Goal: Find specific page/section: Find specific page/section

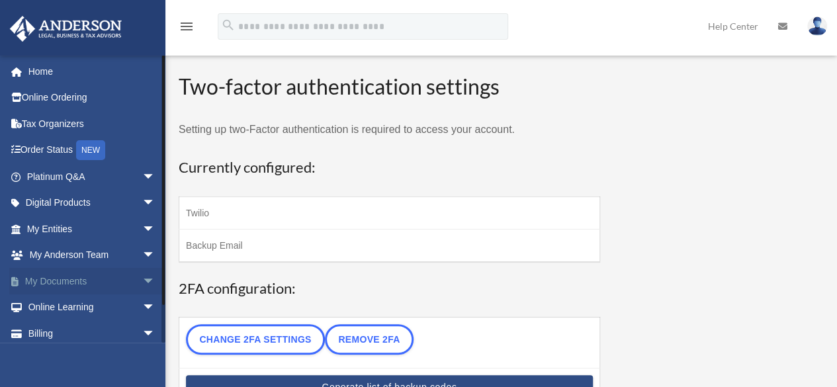
click at [93, 274] on link "My Documents arrow_drop_down" at bounding box center [92, 281] width 166 height 26
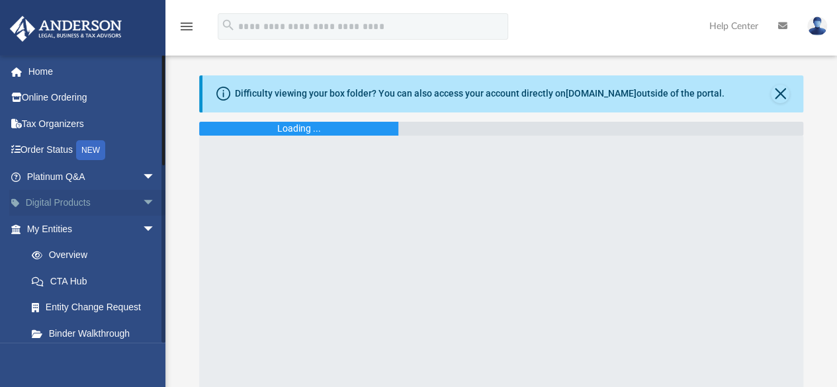
click at [77, 194] on link "Digital Products arrow_drop_down" at bounding box center [92, 203] width 166 height 26
click at [142, 199] on span "arrow_drop_down" at bounding box center [155, 203] width 26 height 27
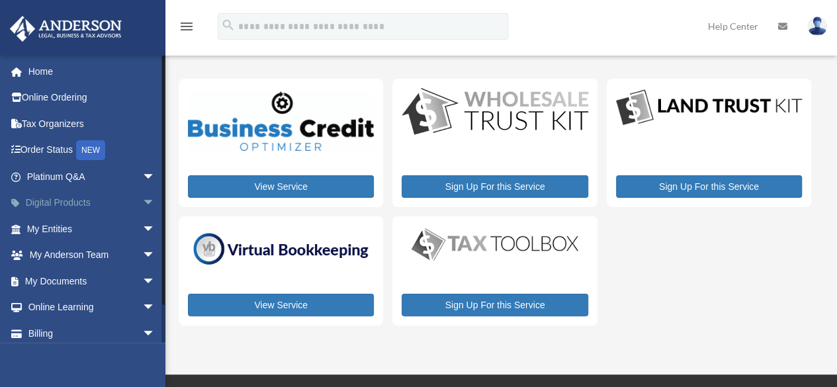
click at [90, 204] on link "Digital Products arrow_drop_down" at bounding box center [92, 203] width 166 height 26
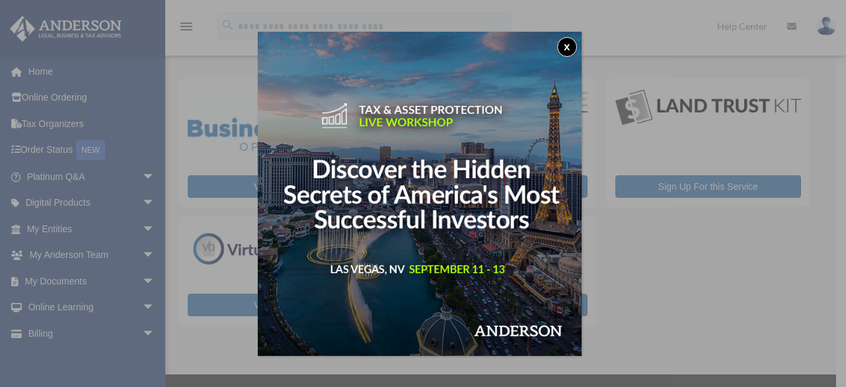
click at [571, 48] on button "x" at bounding box center [567, 47] width 20 height 20
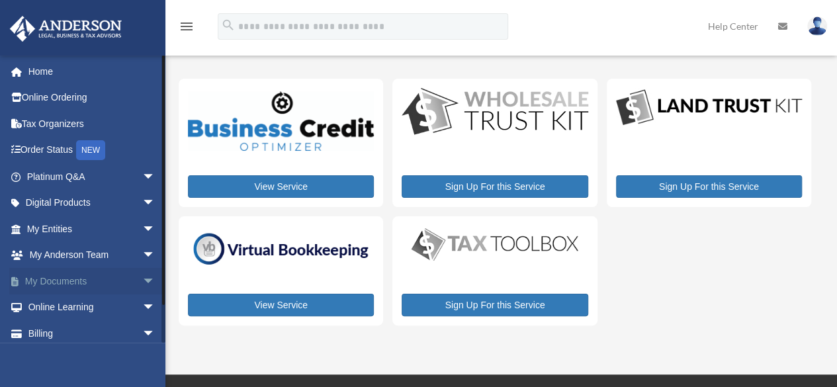
click at [81, 280] on link "My Documents arrow_drop_down" at bounding box center [92, 281] width 166 height 26
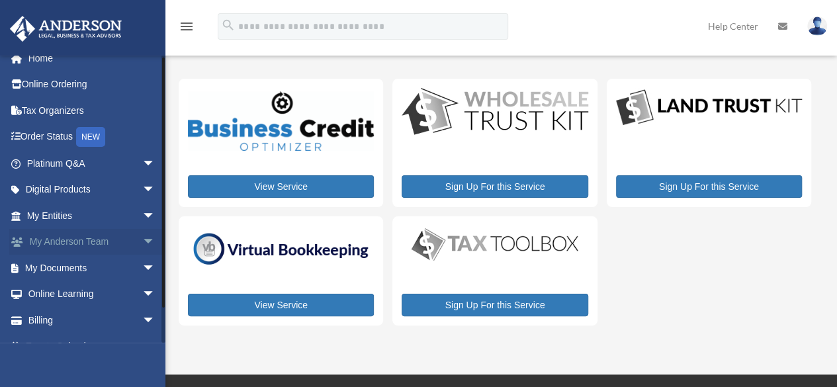
scroll to position [32, 0]
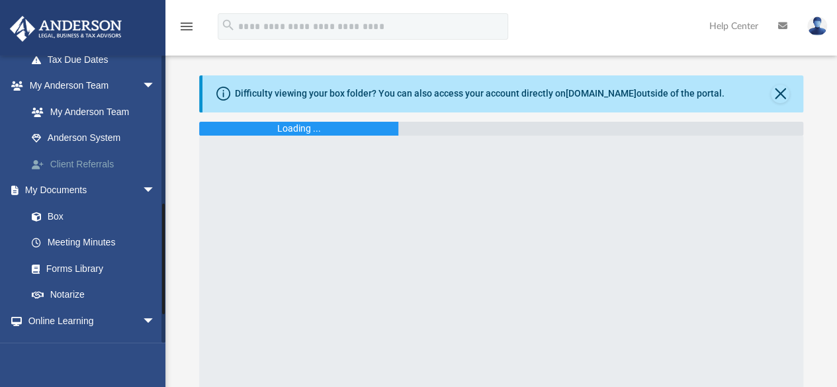
scroll to position [397, 0]
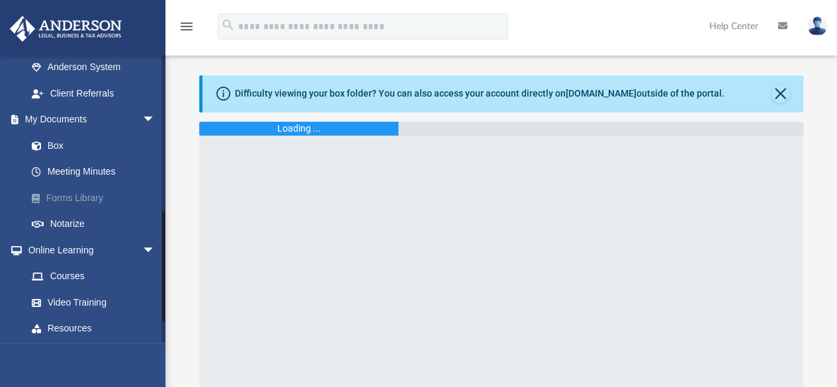
click at [79, 193] on link "Forms Library" at bounding box center [97, 197] width 157 height 26
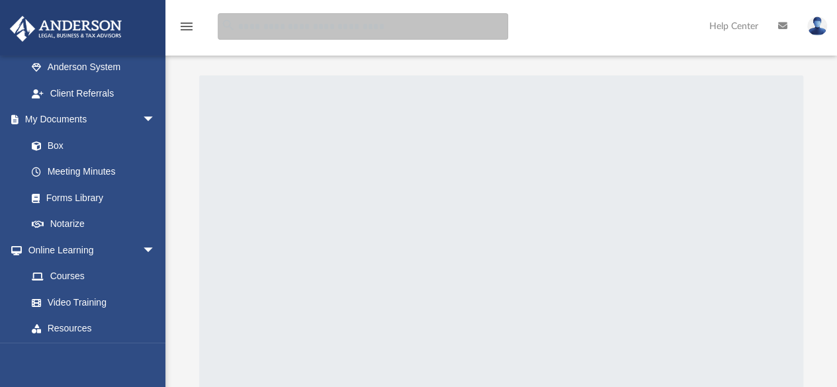
click at [261, 33] on input "search" at bounding box center [363, 26] width 290 height 26
type input "*"
type input "**********"
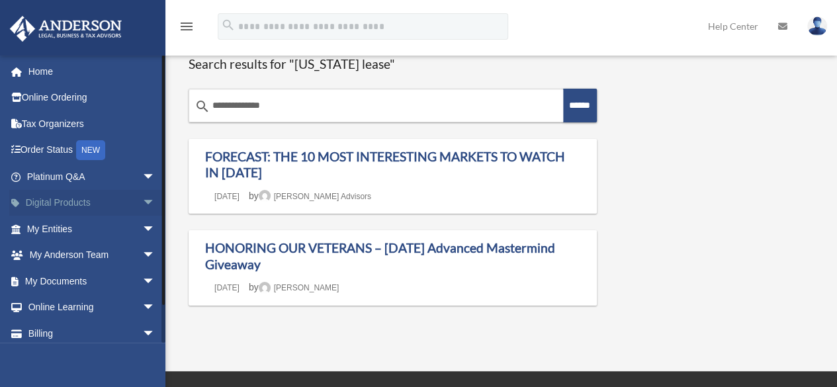
click at [44, 202] on link "Digital Products arrow_drop_down" at bounding box center [92, 203] width 166 height 26
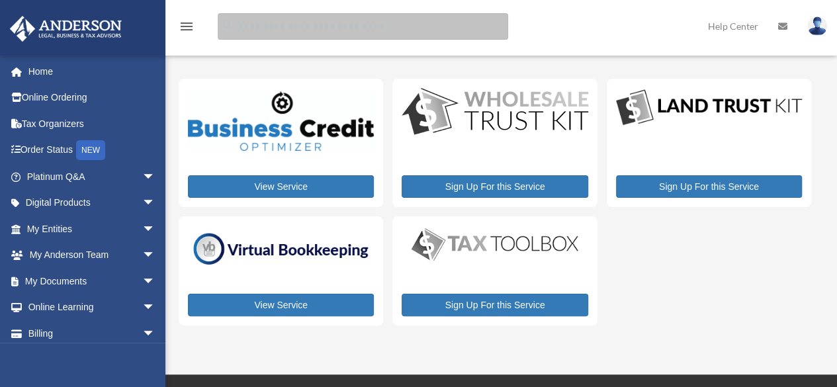
click at [248, 29] on input "search" at bounding box center [363, 26] width 290 height 26
type input "**********"
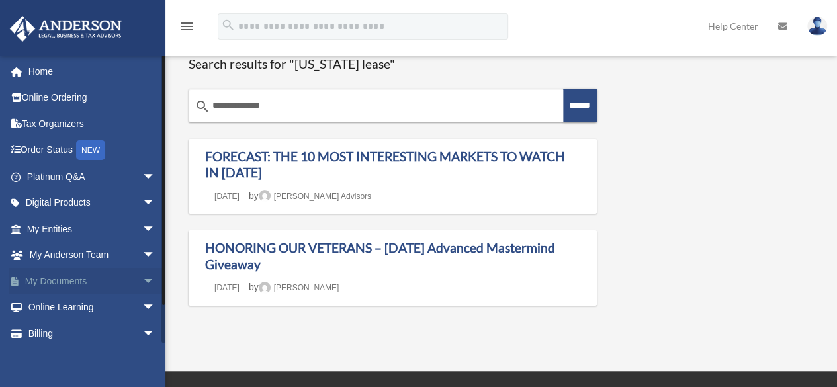
click at [72, 283] on link "My Documents arrow_drop_down" at bounding box center [92, 281] width 166 height 26
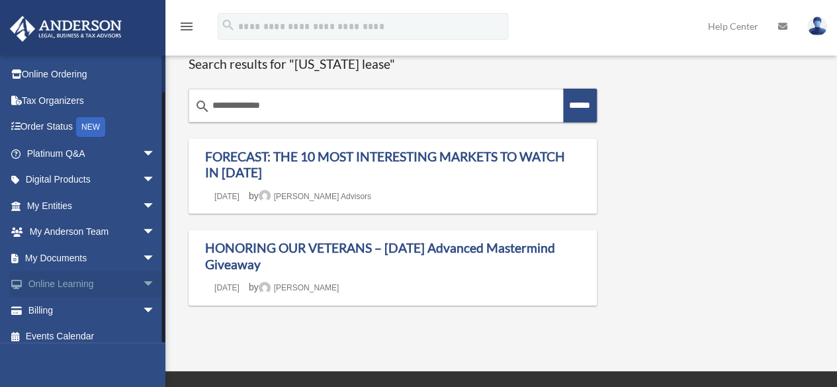
scroll to position [32, 0]
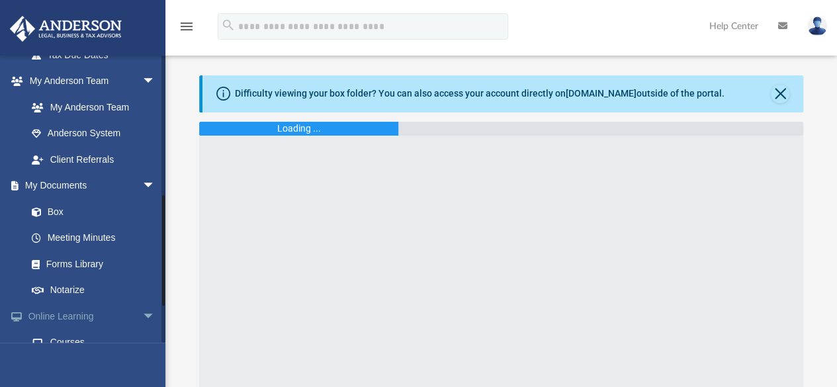
scroll to position [397, 0]
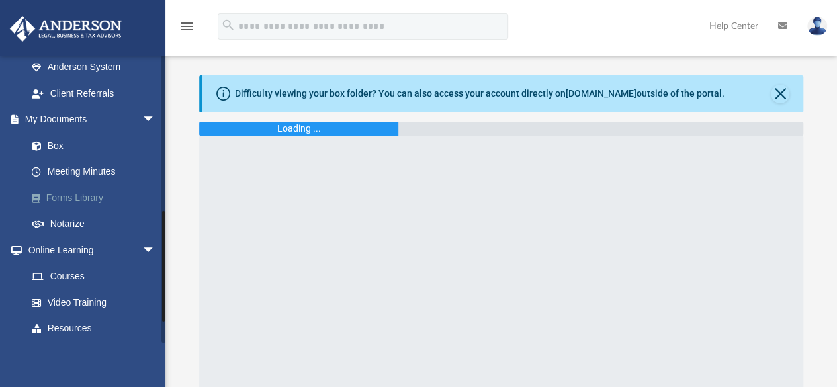
click at [85, 196] on link "Forms Library" at bounding box center [97, 197] width 157 height 26
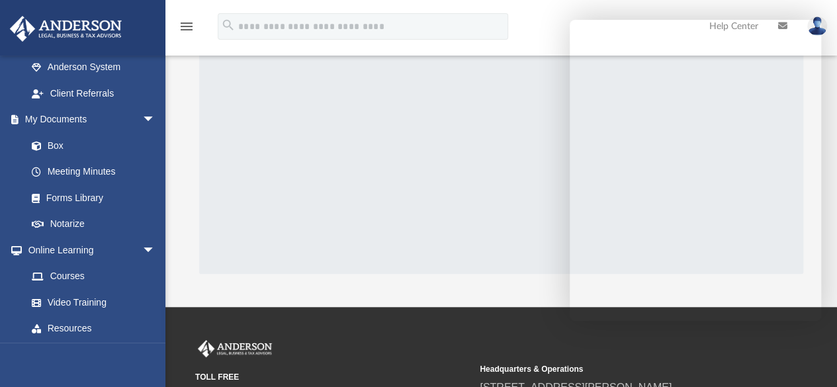
drag, startPoint x: 834, startPoint y: 215, endPoint x: 846, endPoint y: 378, distance: 163.1
click at [836, 315] on html "X Get a chance to win 6 months of Platinum for free just by filling out this su…" at bounding box center [418, 206] width 837 height 676
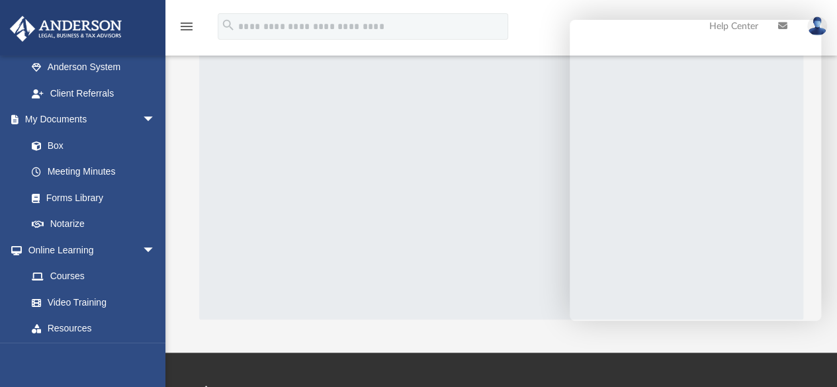
scroll to position [66, 0]
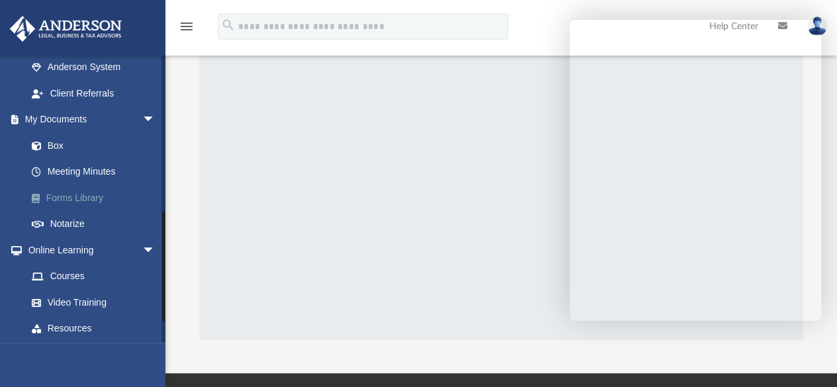
click at [83, 196] on link "Forms Library" at bounding box center [97, 197] width 157 height 26
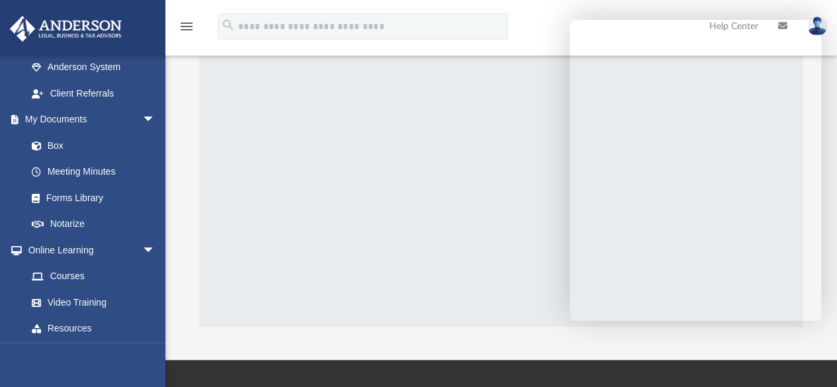
scroll to position [78, 0]
